Goal: Complete application form

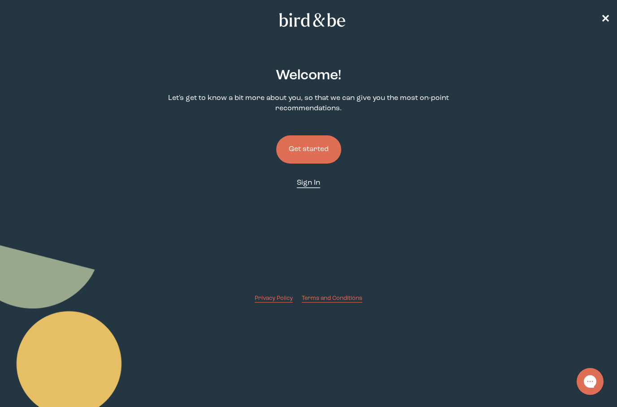
click at [302, 185] on span "Sign In" at bounding box center [308, 182] width 23 height 7
click at [317, 160] on button "Get started" at bounding box center [308, 149] width 65 height 28
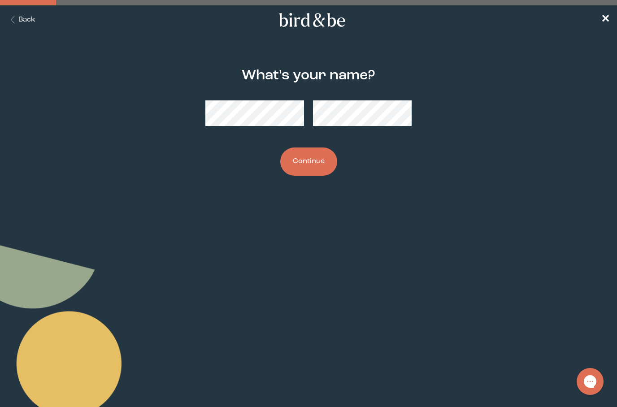
click at [25, 24] on button "Back" at bounding box center [21, 20] width 28 height 10
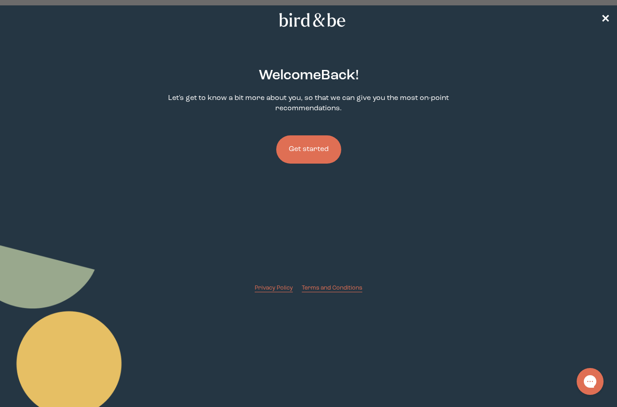
click at [310, 153] on button "Get started" at bounding box center [308, 149] width 65 height 28
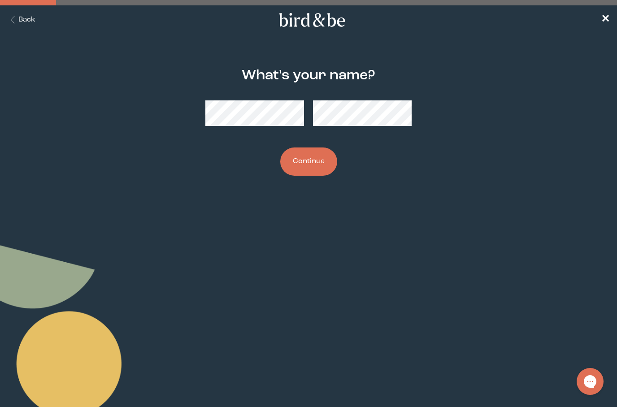
click at [322, 168] on button "Continue" at bounding box center [308, 161] width 57 height 28
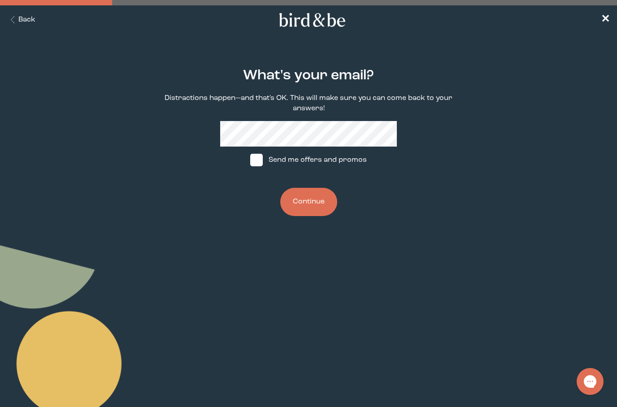
click at [314, 209] on button "Continue" at bounding box center [308, 202] width 57 height 28
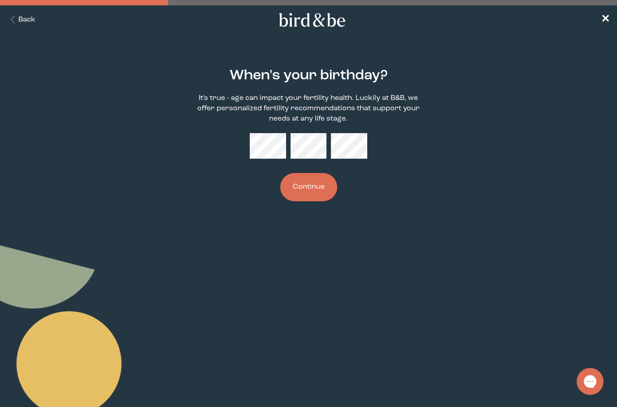
click at [322, 184] on button "Continue" at bounding box center [308, 187] width 57 height 28
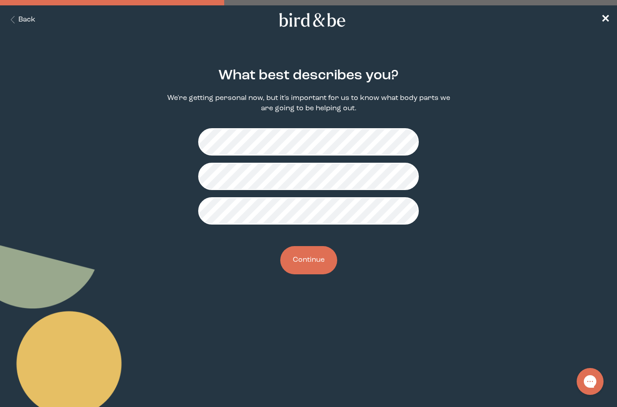
click at [310, 266] on button "Continue" at bounding box center [308, 260] width 57 height 28
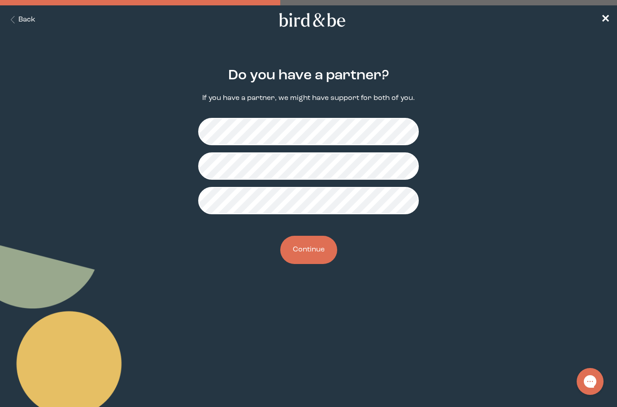
click at [308, 254] on button "Continue" at bounding box center [308, 250] width 57 height 28
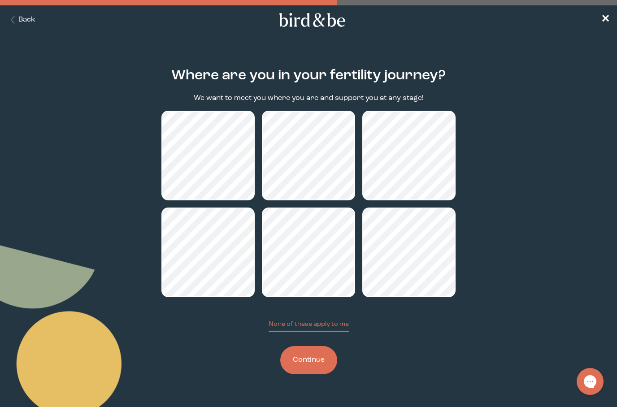
click at [310, 371] on button "Continue" at bounding box center [308, 360] width 57 height 28
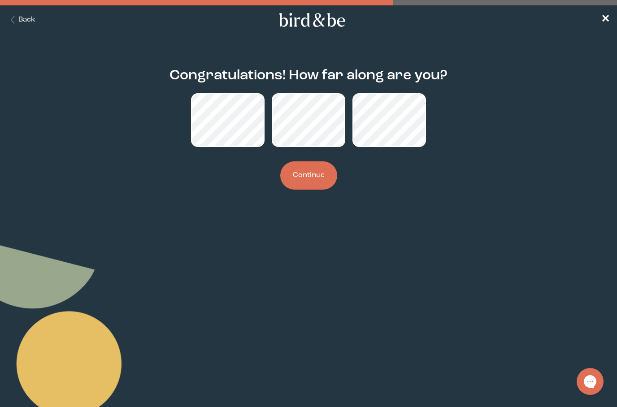
click at [305, 180] on button "Continue" at bounding box center [308, 175] width 57 height 28
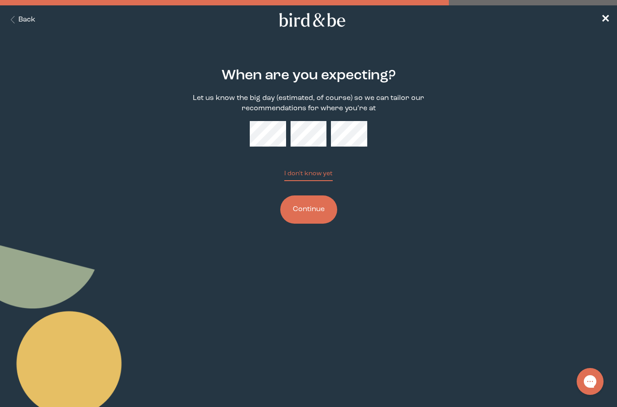
click at [317, 216] on button "Continue" at bounding box center [308, 209] width 57 height 28
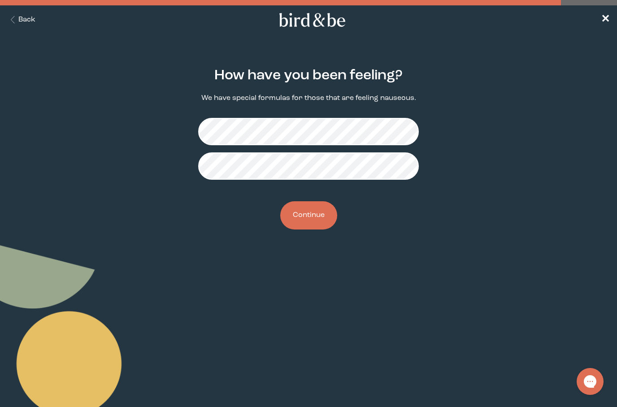
click at [308, 223] on button "Continue" at bounding box center [308, 215] width 57 height 28
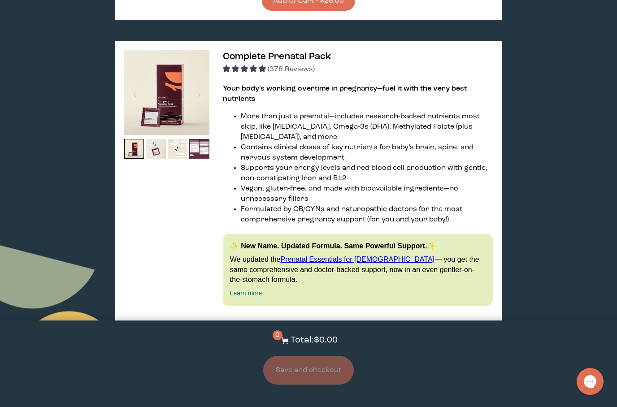
scroll to position [539, 0]
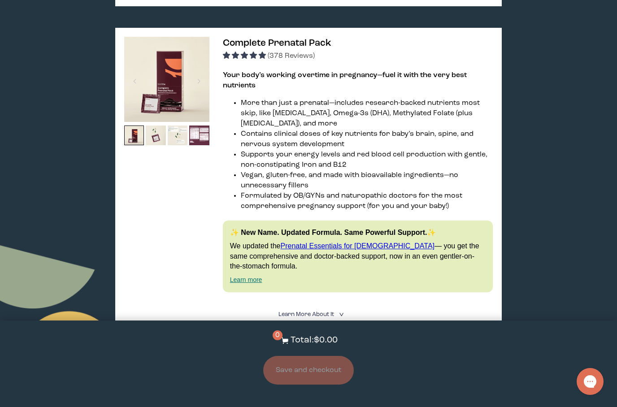
click at [271, 39] on span "Complete Prenatal Pack" at bounding box center [277, 43] width 108 height 9
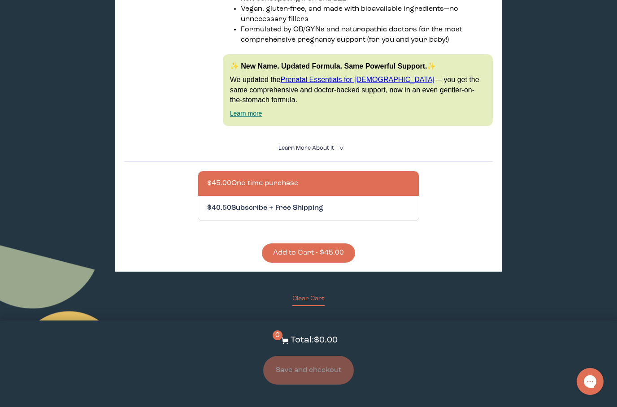
scroll to position [713, 0]
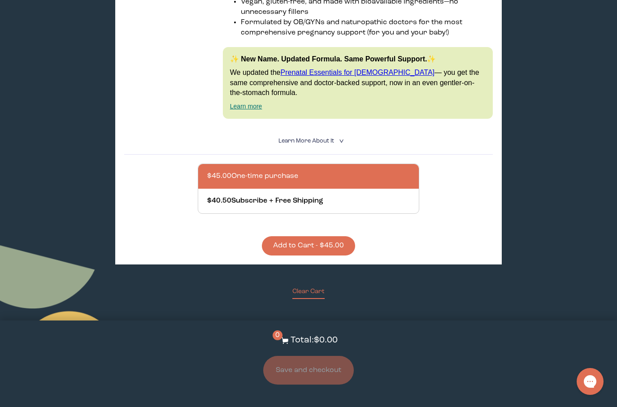
click at [311, 144] on span "Learn More About it" at bounding box center [306, 141] width 56 height 6
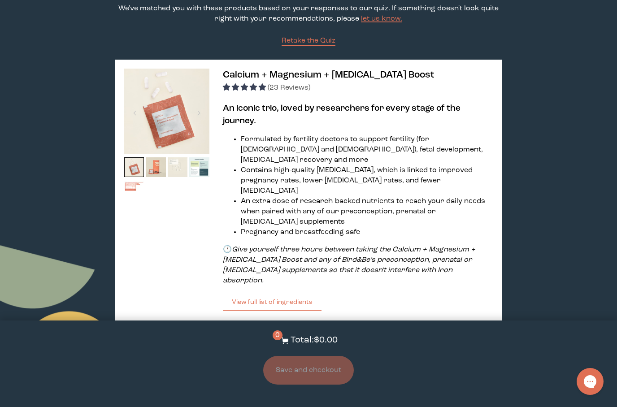
scroll to position [0, 0]
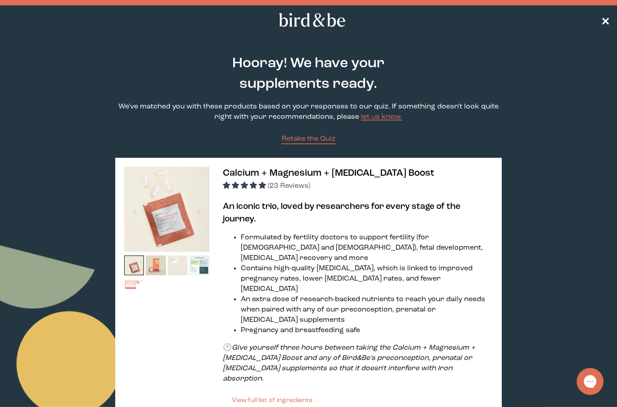
click at [604, 19] on span "✕" at bounding box center [604, 20] width 9 height 11
